Goal: Task Accomplishment & Management: Use online tool/utility

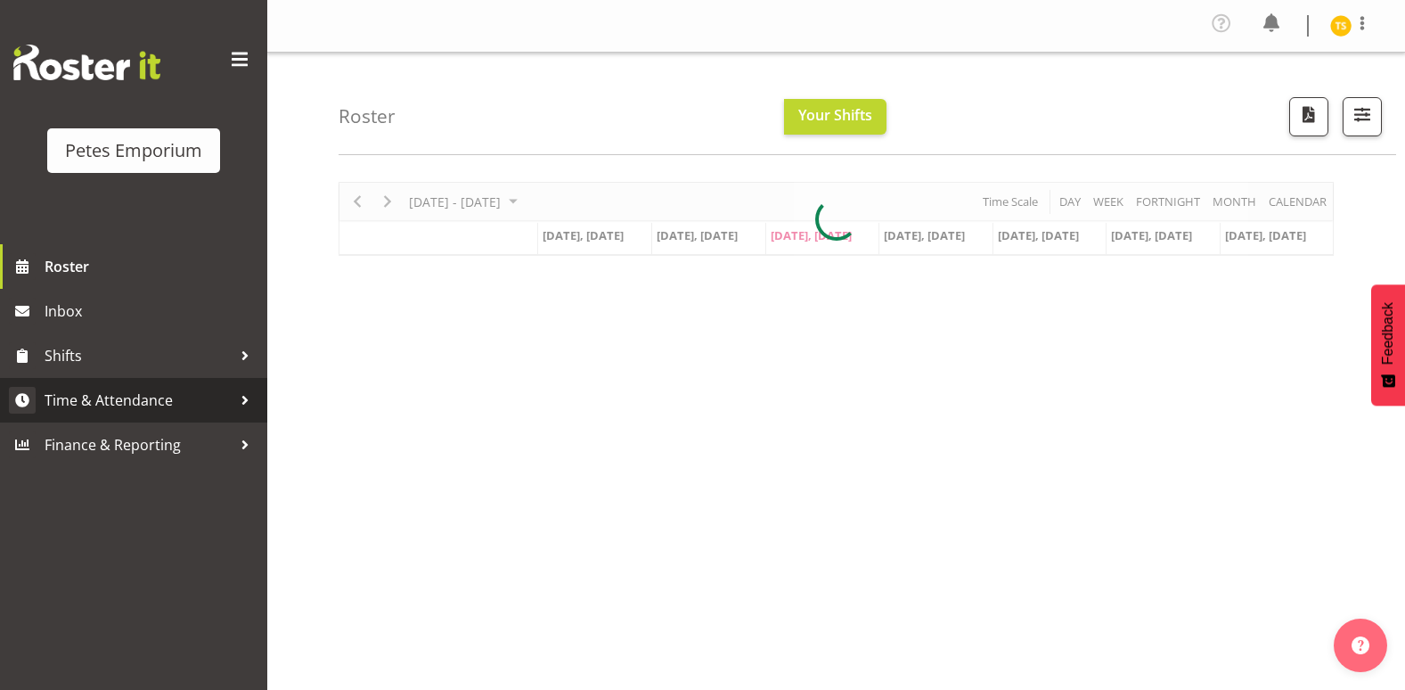
click at [135, 414] on span "Time & Attendance" at bounding box center [138, 400] width 187 height 27
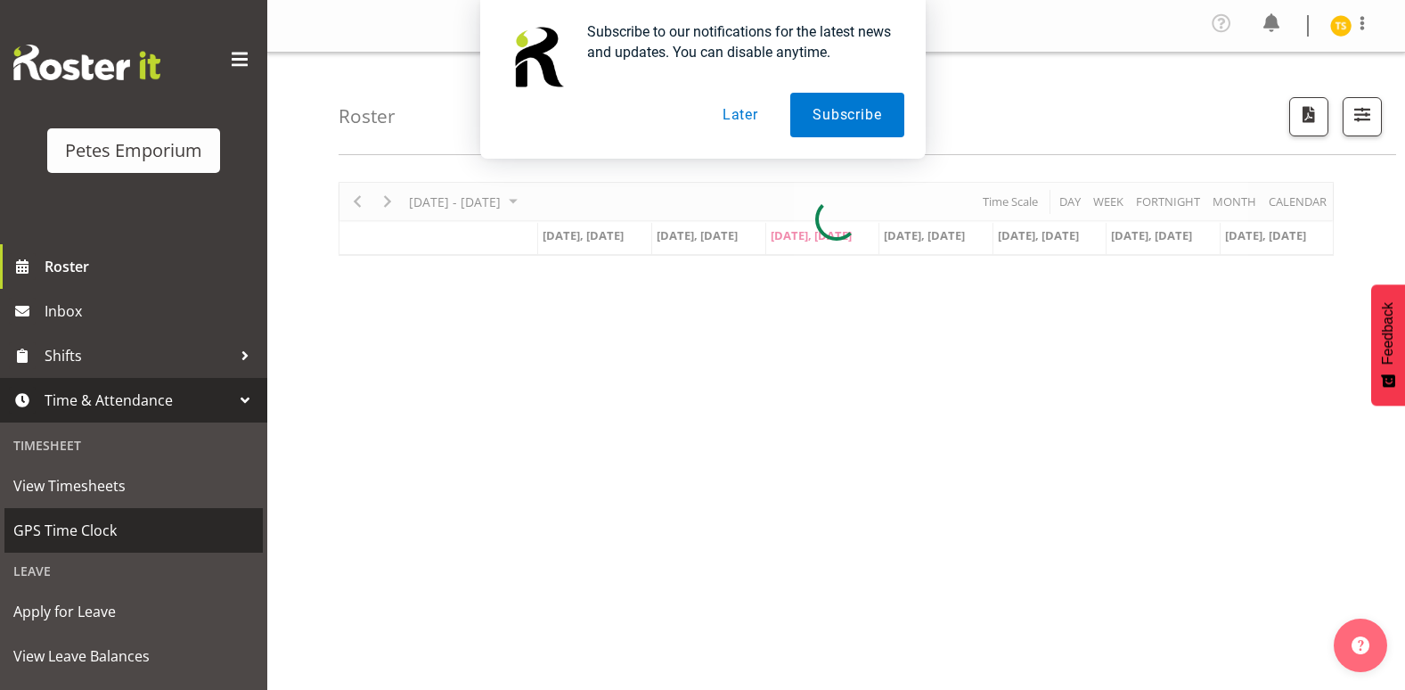
click at [95, 534] on span "GPS Time Clock" at bounding box center [133, 530] width 241 height 27
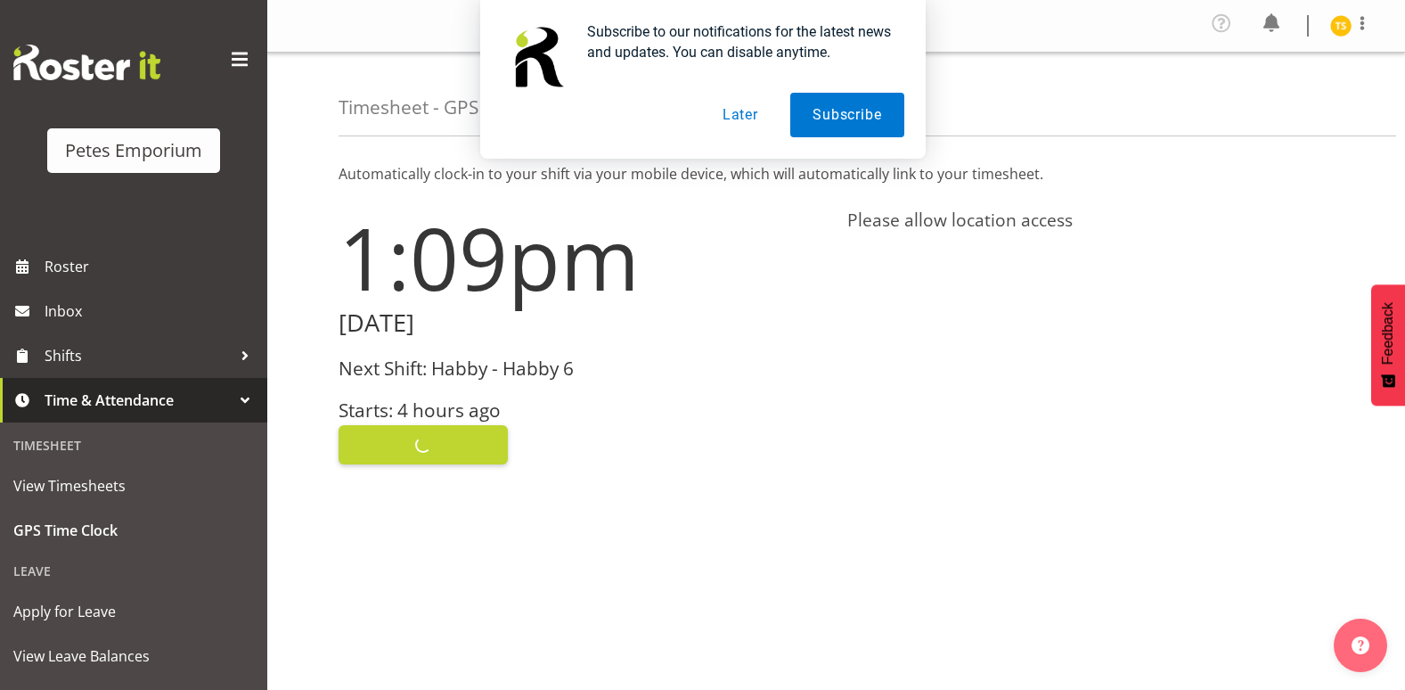
click at [379, 441] on div "Clock In" at bounding box center [582, 443] width 487 height 43
click at [738, 125] on button "Later" at bounding box center [740, 115] width 80 height 45
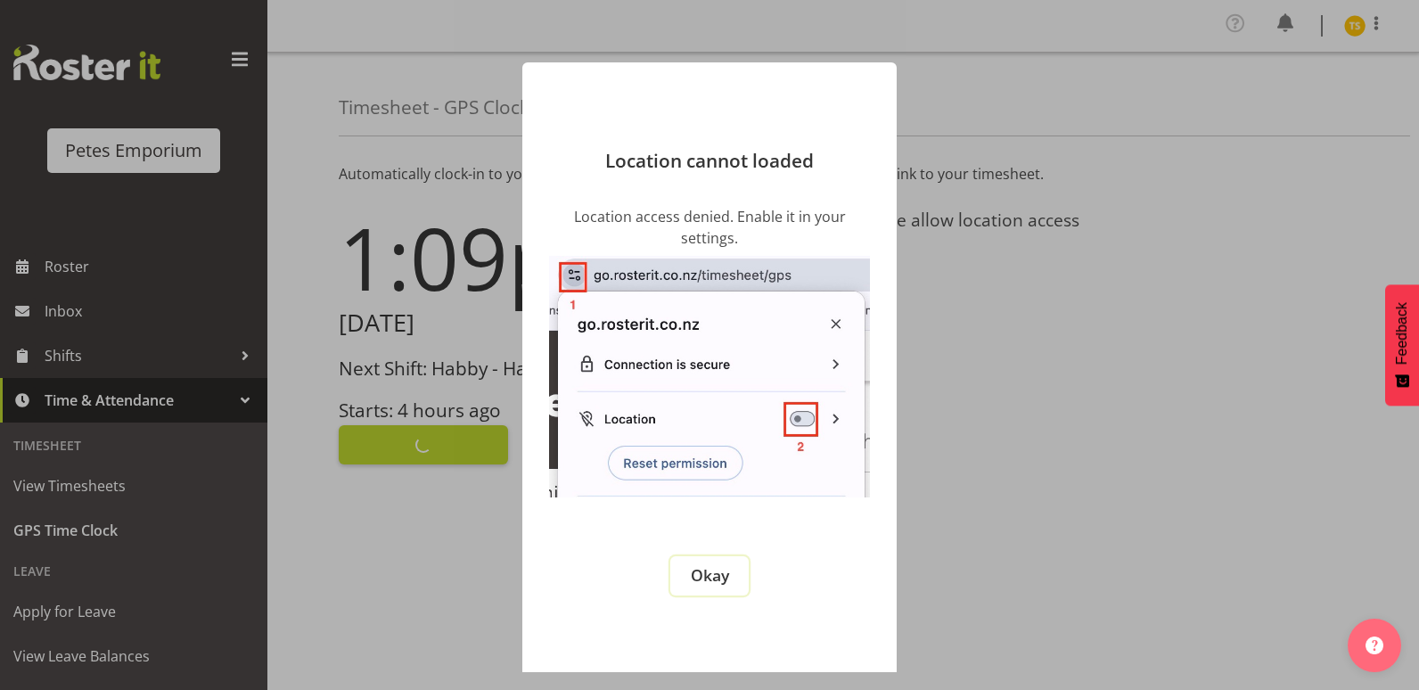
click at [714, 580] on span "Okay" at bounding box center [710, 574] width 38 height 21
